Goal: Find specific page/section: Find specific page/section

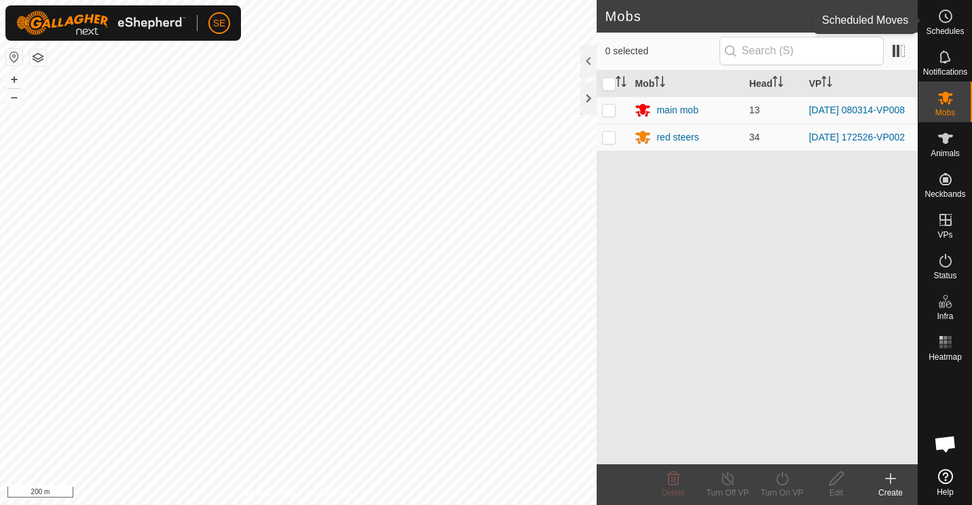
click at [947, 29] on span "Schedules" at bounding box center [945, 31] width 38 height 8
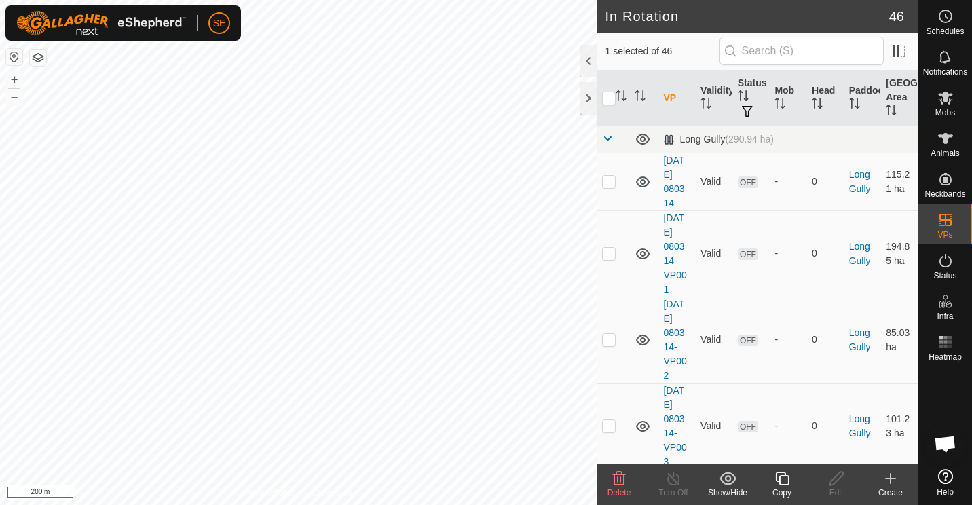
checkbox input "false"
checkbox input "true"
click at [942, 27] on span "Schedules" at bounding box center [945, 31] width 38 height 8
